Goal: Find specific fact: Find specific fact

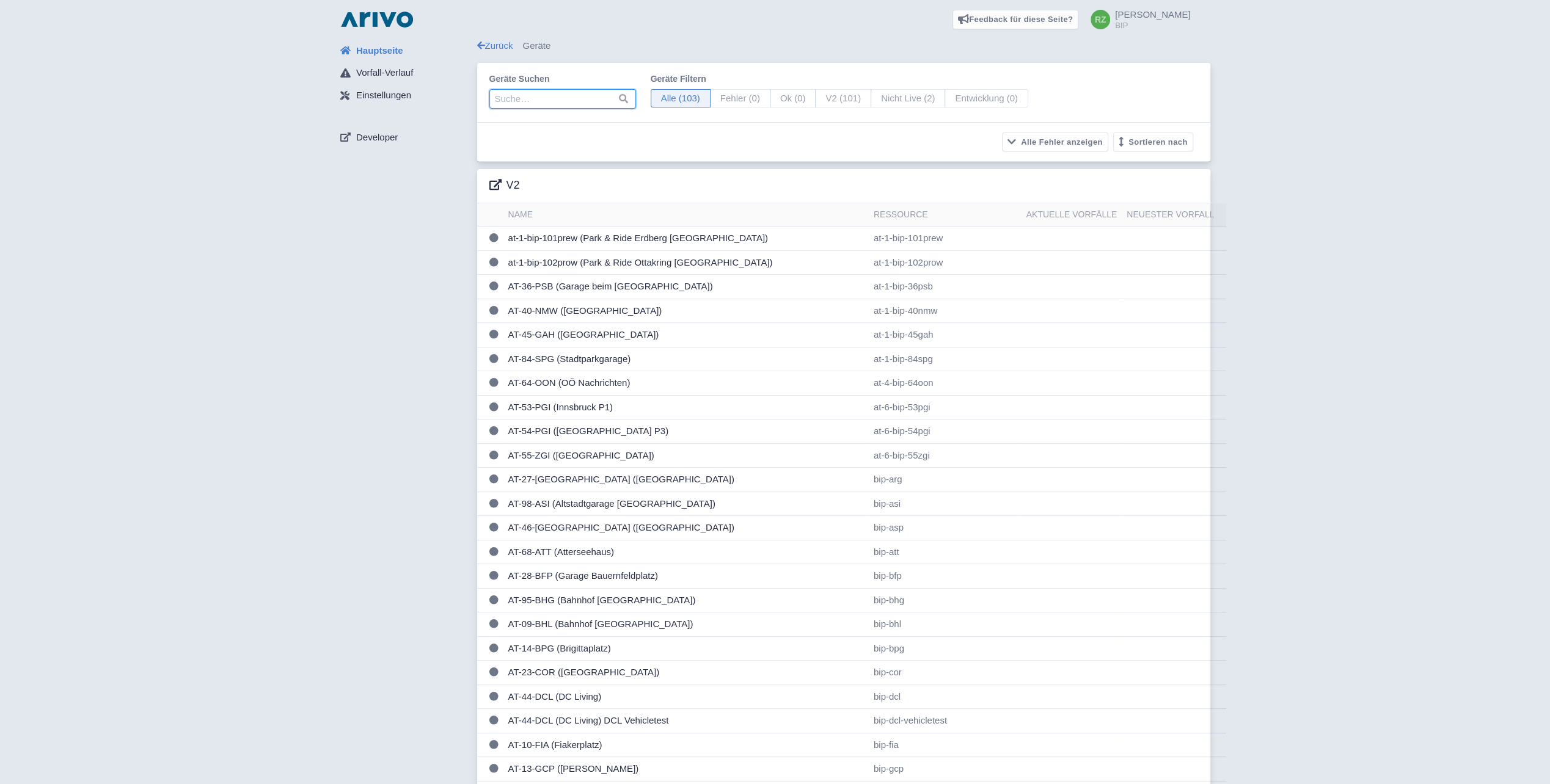
click at [550, 96] on input "search" at bounding box center [563, 99] width 147 height 20
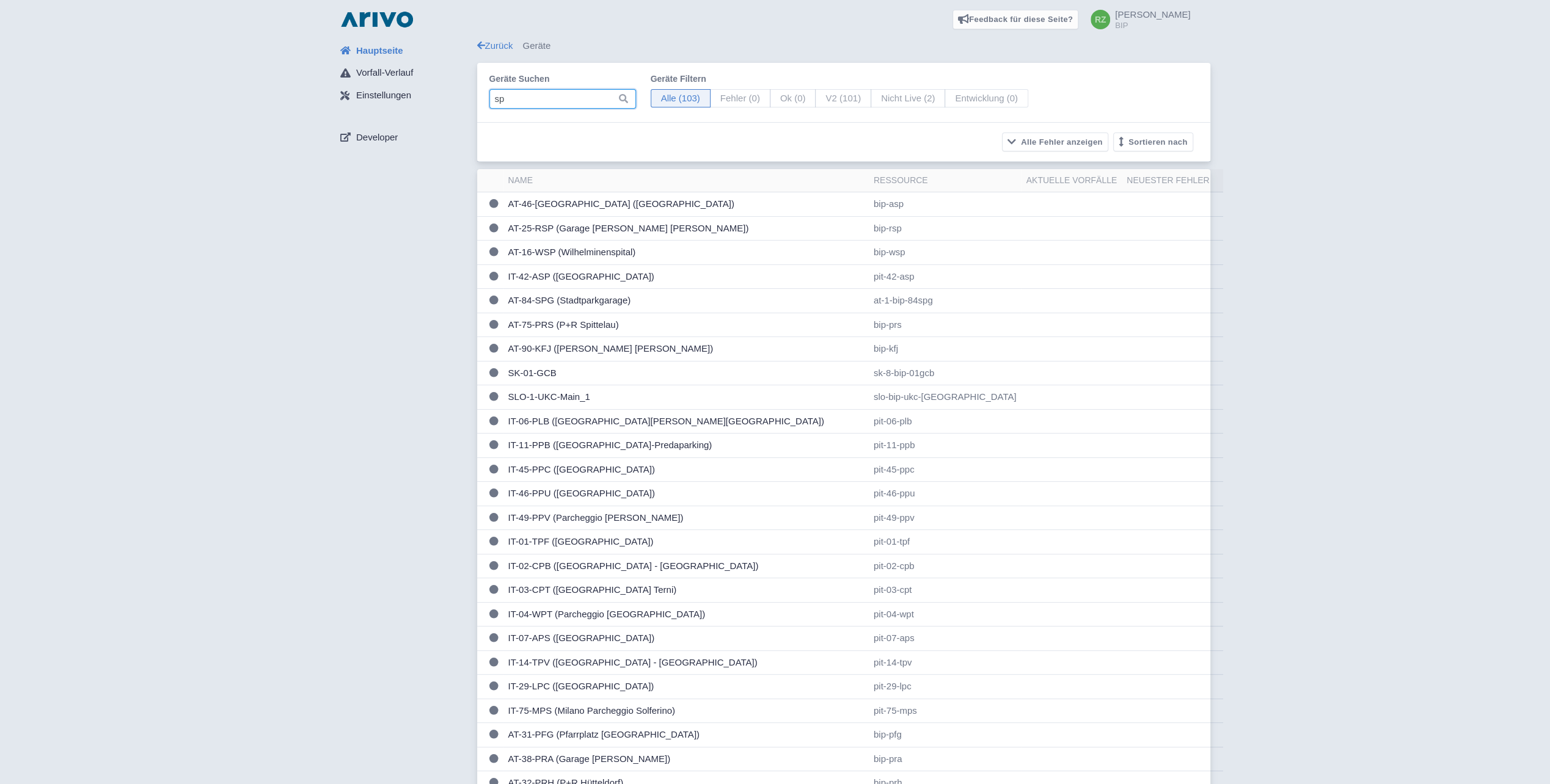
type input "s"
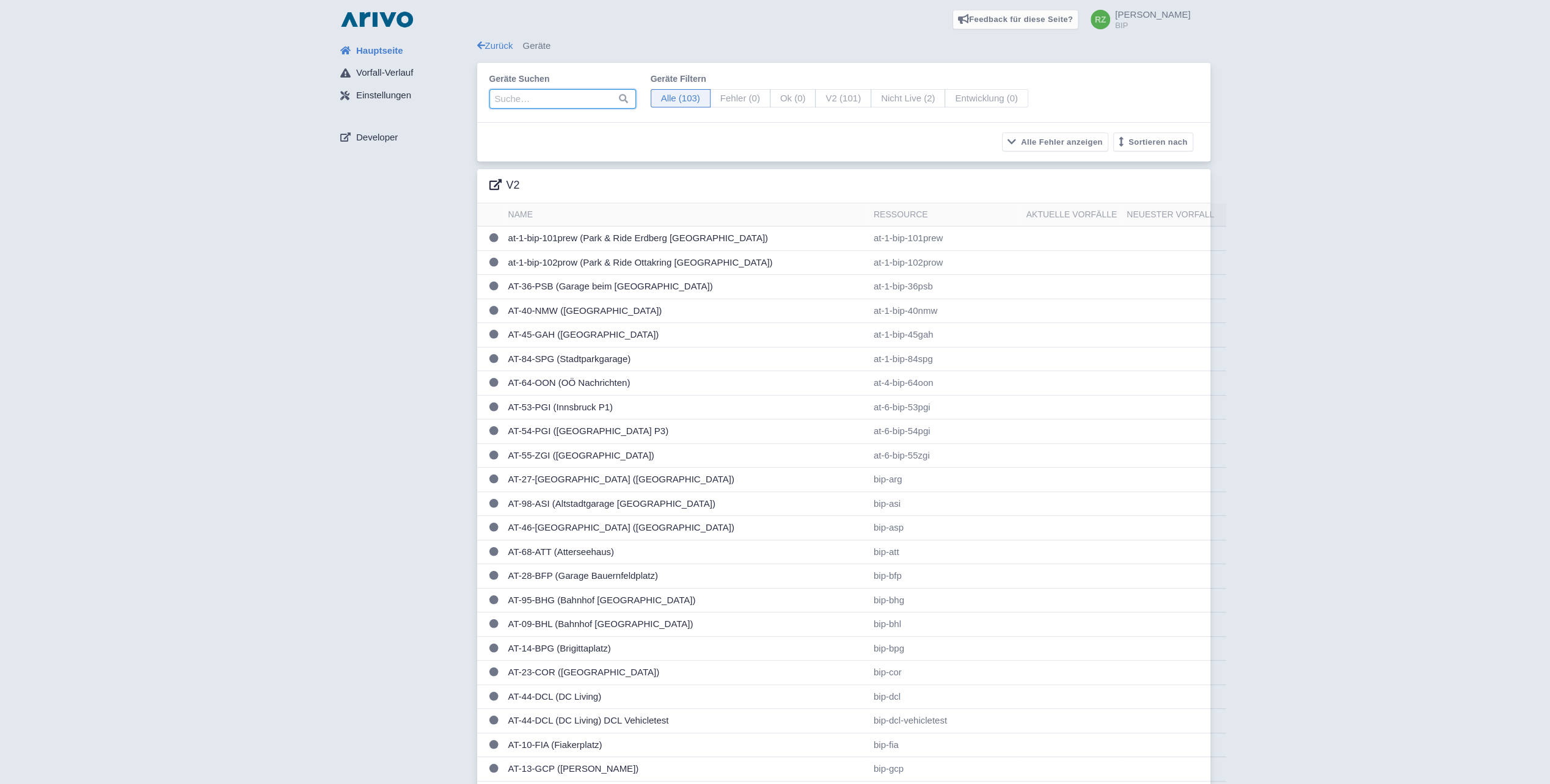
click at [577, 91] on input "search" at bounding box center [563, 99] width 147 height 20
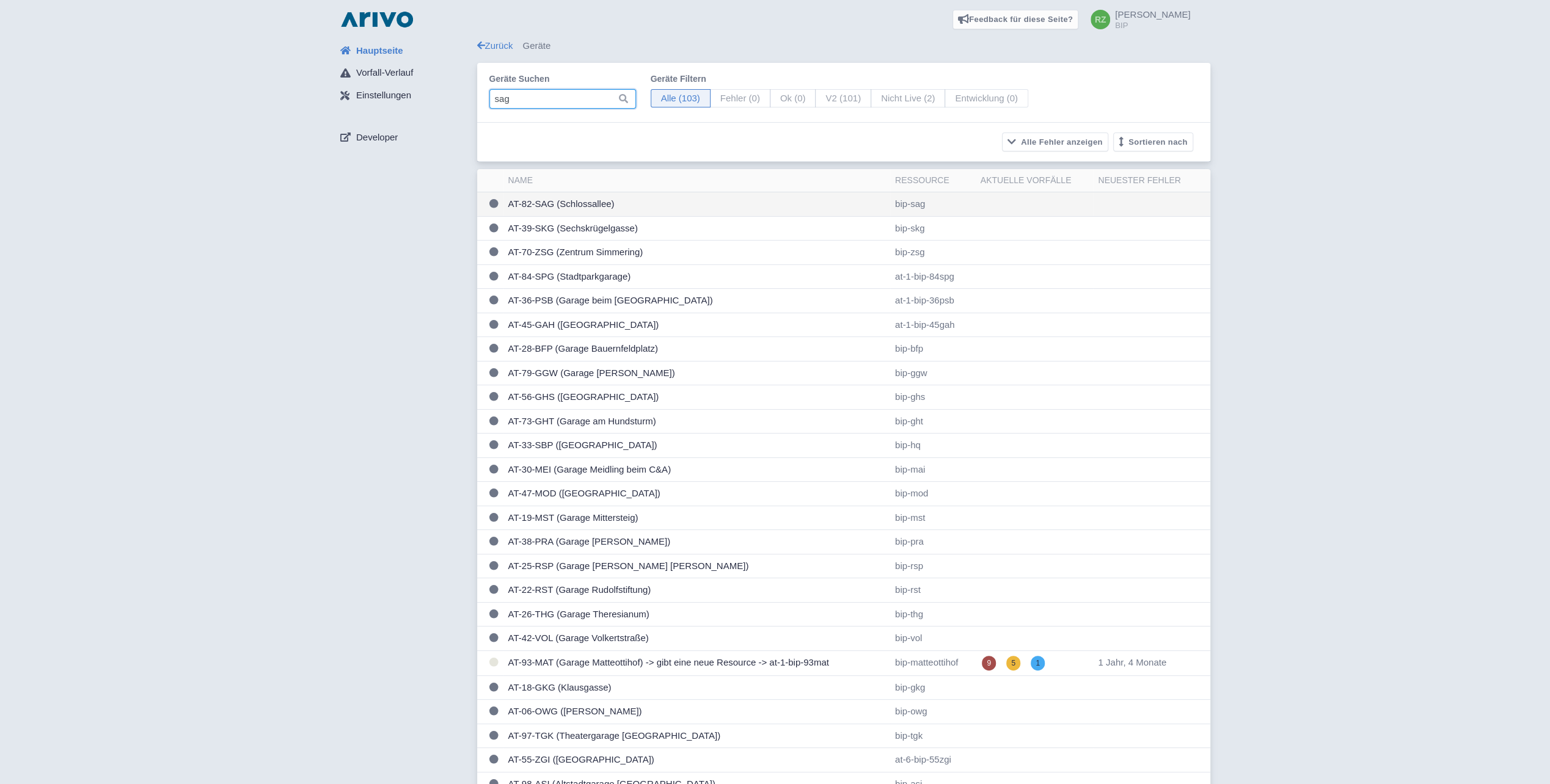
type input "sag"
click at [600, 203] on td "AT-82-SAG (Schlossallee)" at bounding box center [697, 205] width 387 height 25
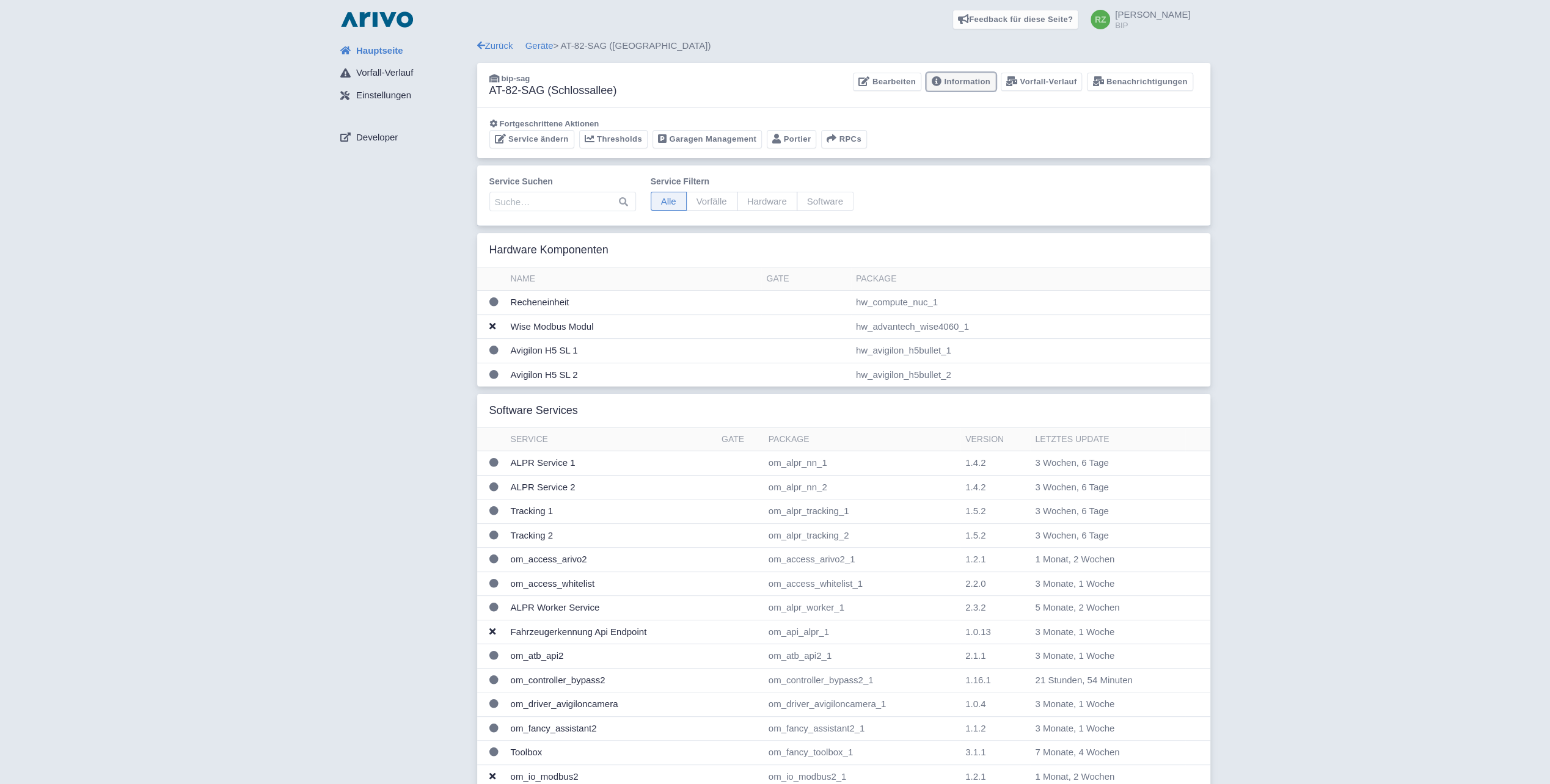
click at [970, 84] on link "Information" at bounding box center [961, 82] width 70 height 19
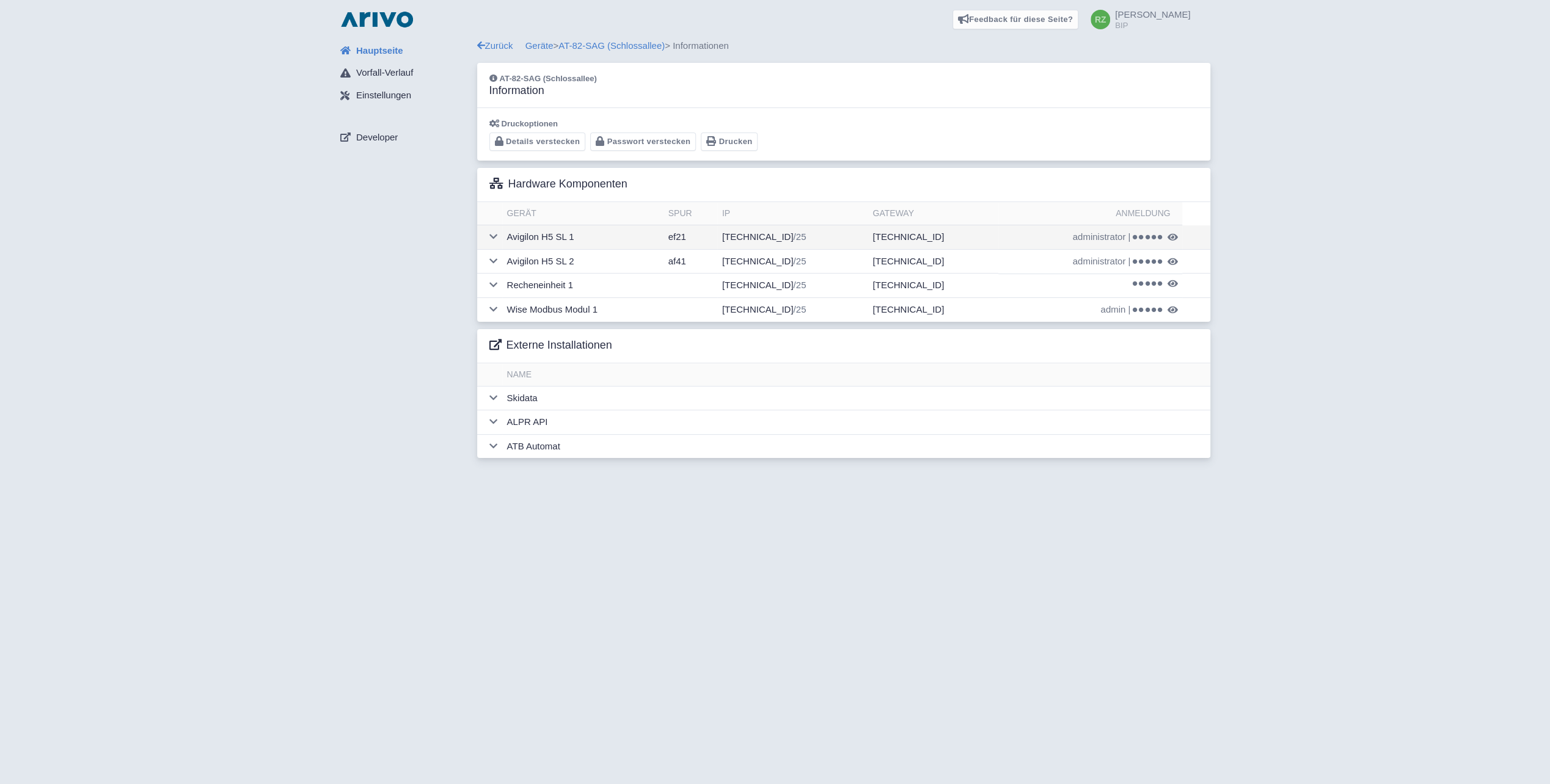
click at [488, 238] on td at bounding box center [489, 238] width 25 height 25
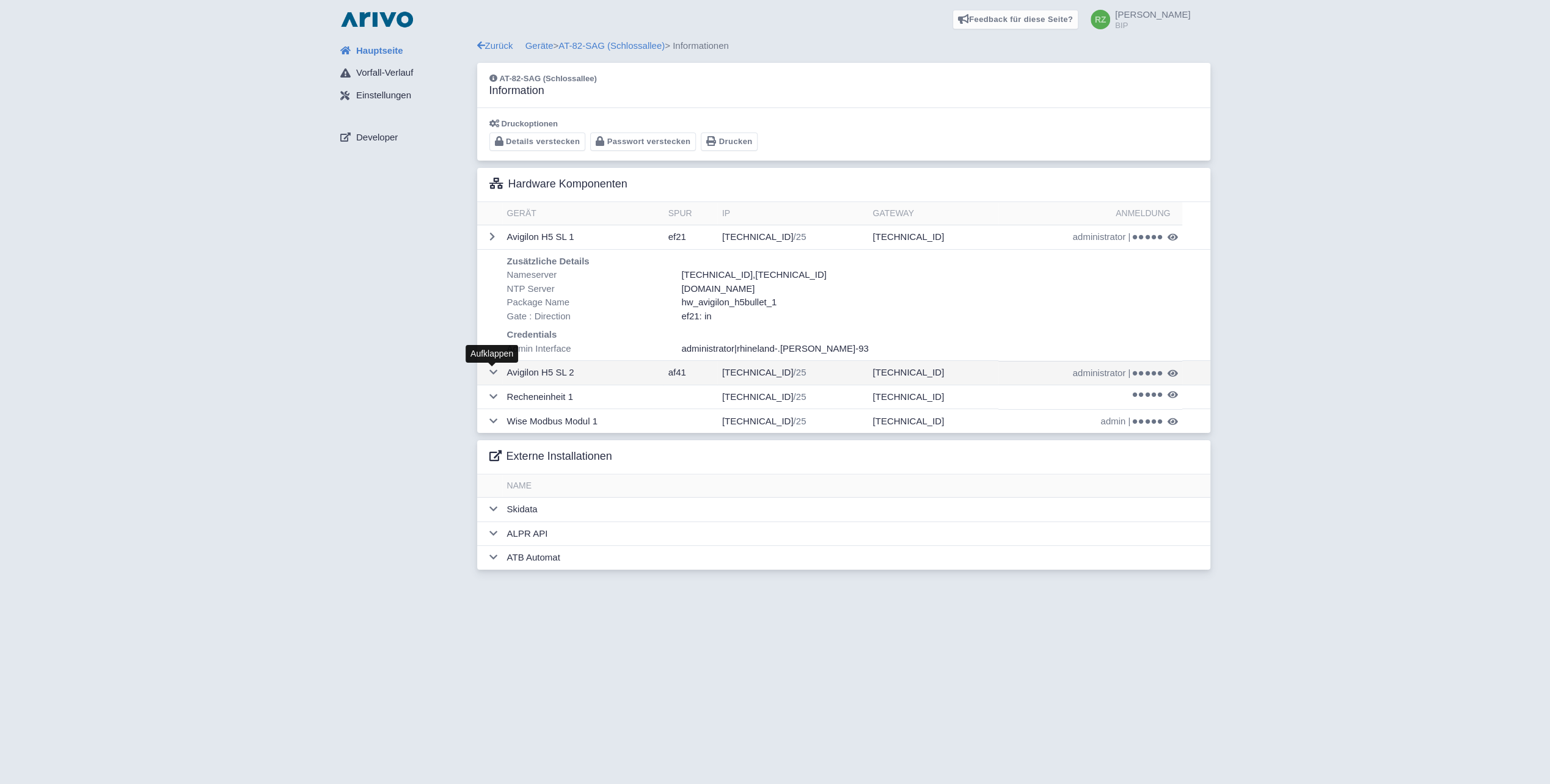
click at [493, 375] on icon at bounding box center [493, 372] width 8 height 9
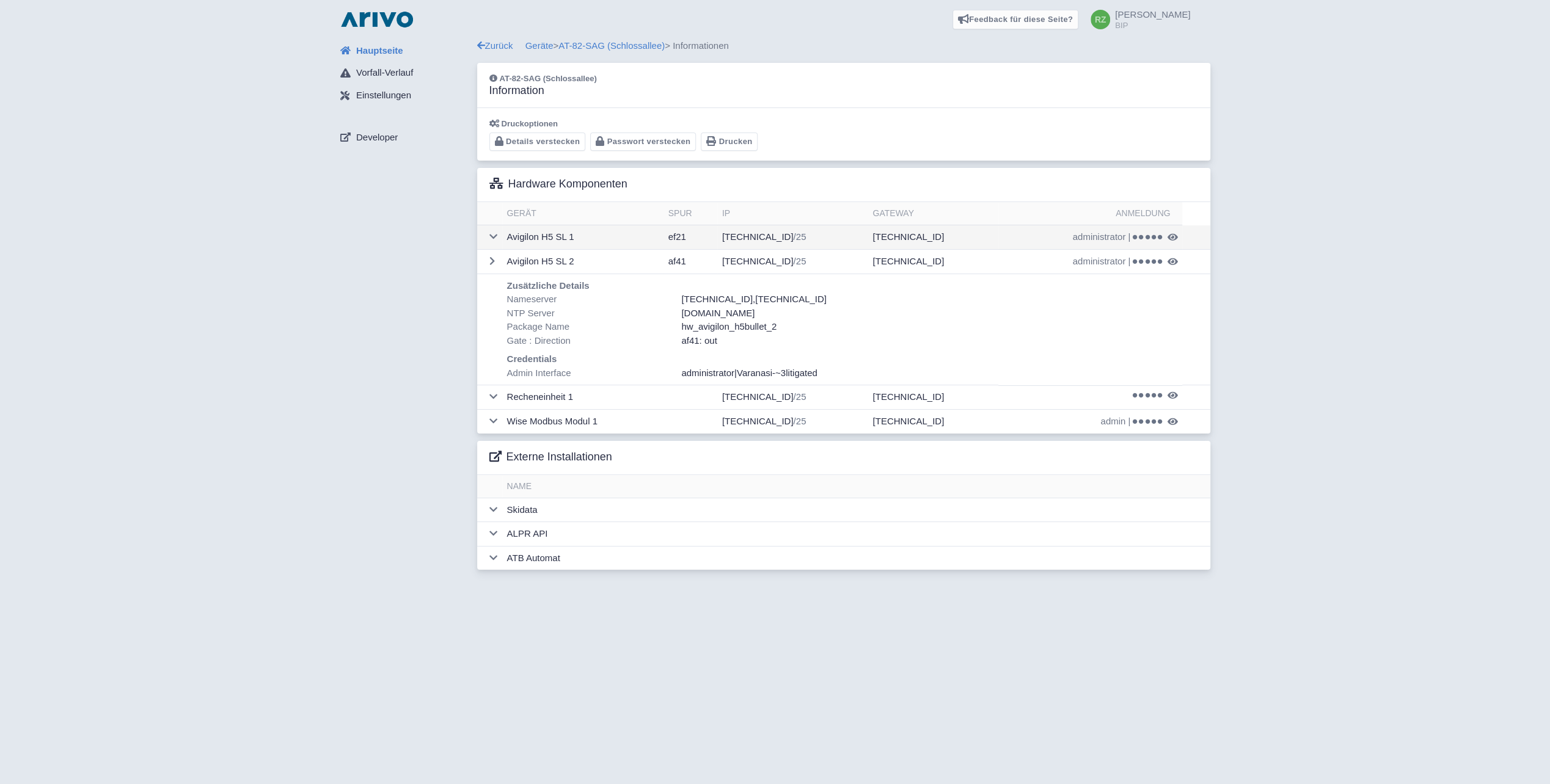
click at [913, 238] on td "[TECHNICAL_ID]" at bounding box center [932, 238] width 130 height 25
drag, startPoint x: 770, startPoint y: 230, endPoint x: 779, endPoint y: 227, distance: 9.5
click at [770, 231] on td "[TECHNICAL_ID] /25" at bounding box center [792, 238] width 151 height 25
click at [1151, 236] on icon at bounding box center [1154, 238] width 5 height 5
click at [1099, 233] on span "administrator" at bounding box center [1099, 237] width 54 height 14
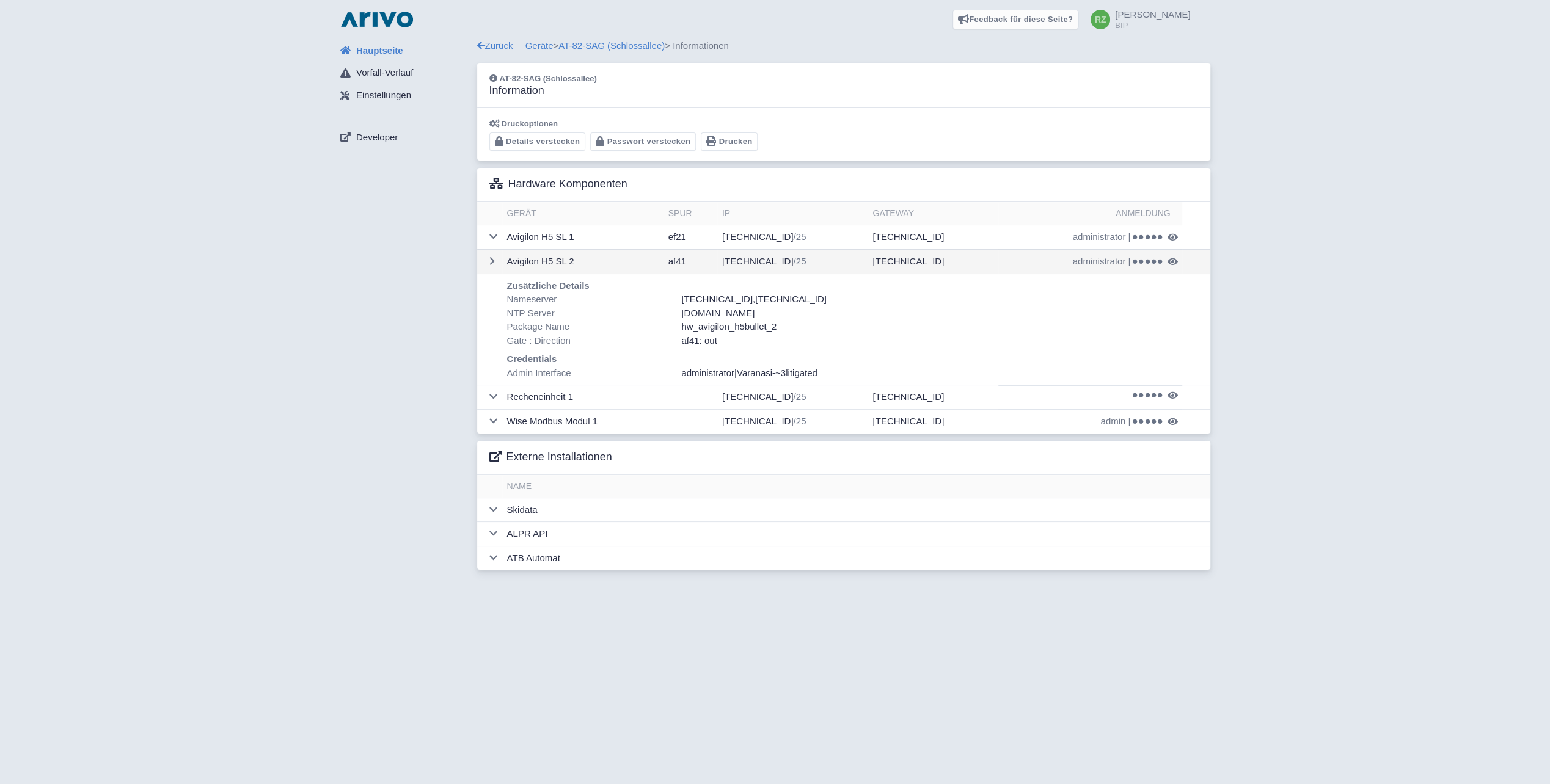
click at [780, 261] on td "[TECHNICAL_ID] /25" at bounding box center [792, 262] width 151 height 25
click at [1101, 264] on span "administrator" at bounding box center [1099, 261] width 54 height 14
click at [1146, 260] on icon at bounding box center [1147, 262] width 5 height 5
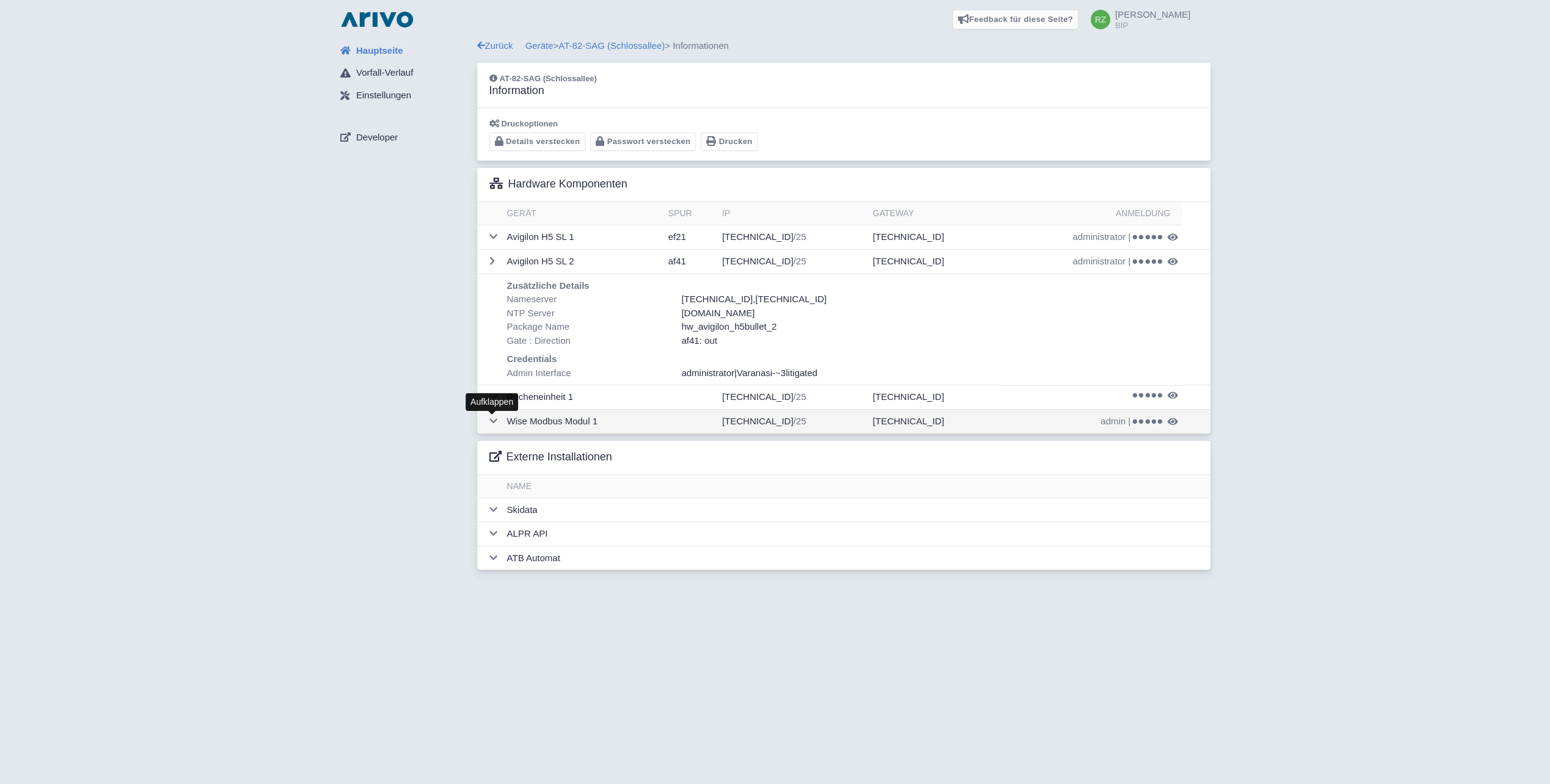
click at [491, 417] on icon at bounding box center [493, 421] width 8 height 9
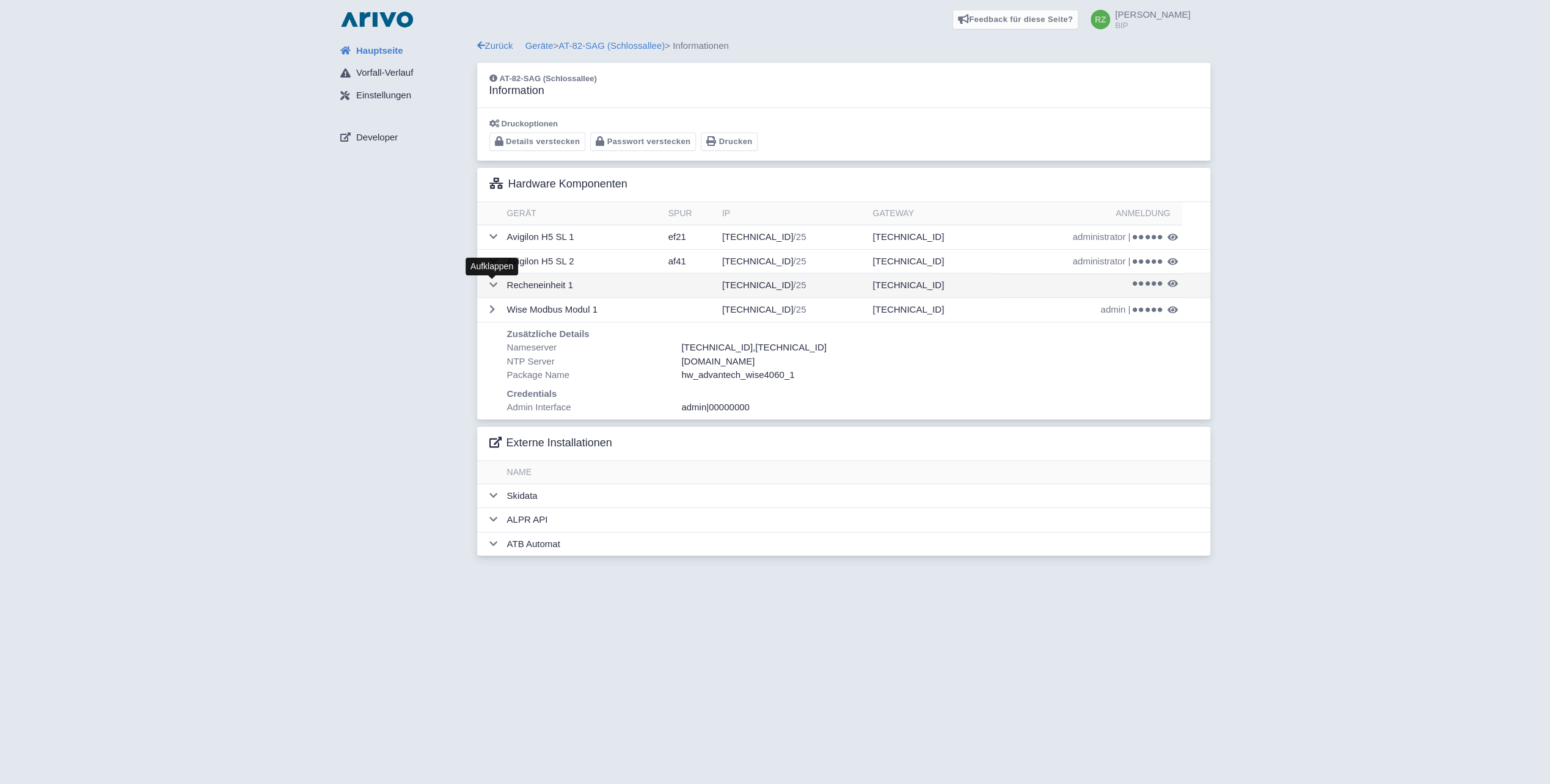
click at [493, 285] on icon at bounding box center [493, 284] width 8 height 9
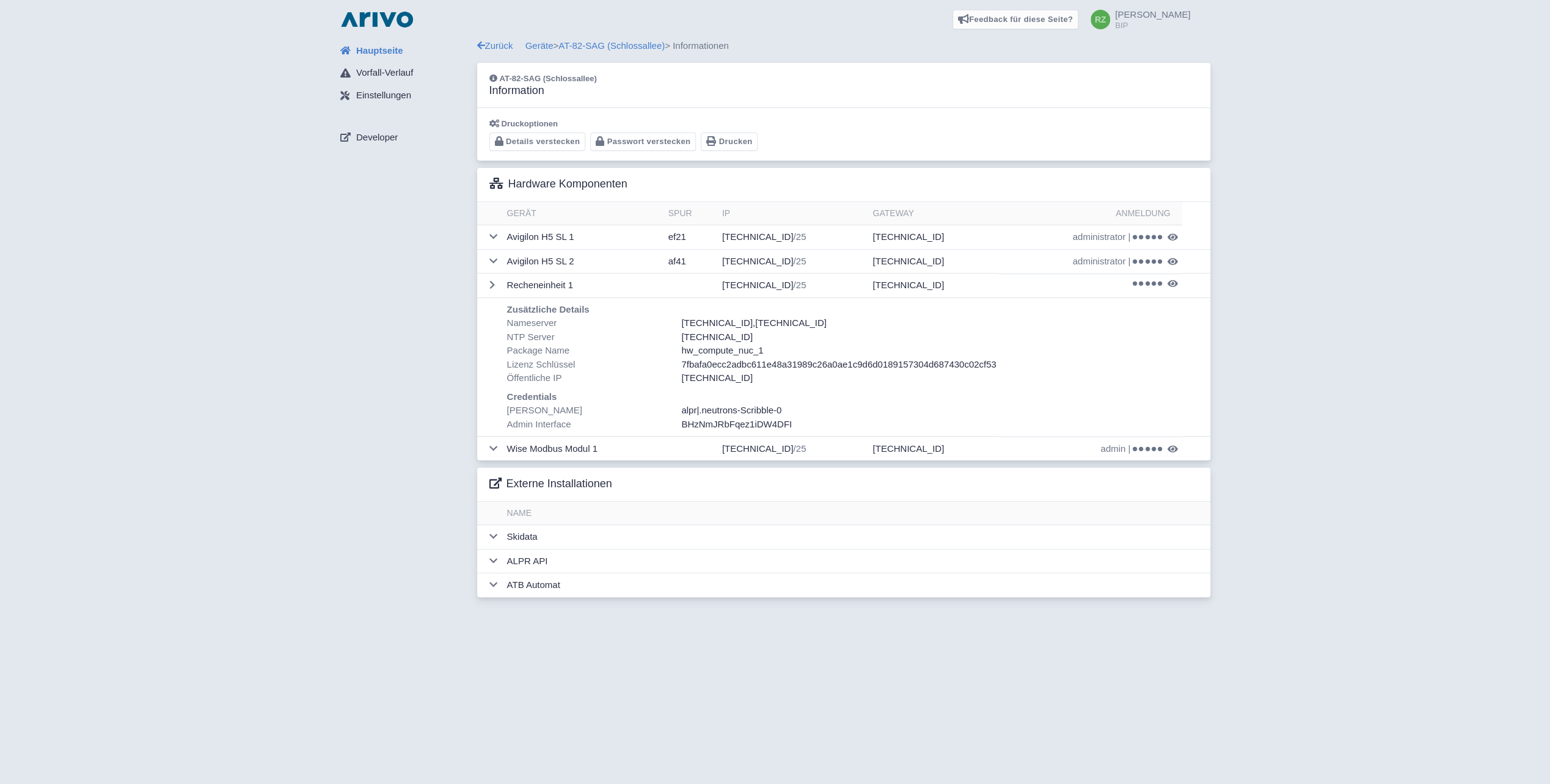
click at [392, 354] on div "Hauptseite Vorfall-Verlauf Einstellungen Developer" at bounding box center [404, 321] width 147 height 566
click at [384, 358] on div "Hauptseite Vorfall-Verlauf Einstellungen Developer" at bounding box center [404, 321] width 147 height 566
